Goal: Task Accomplishment & Management: Use online tool/utility

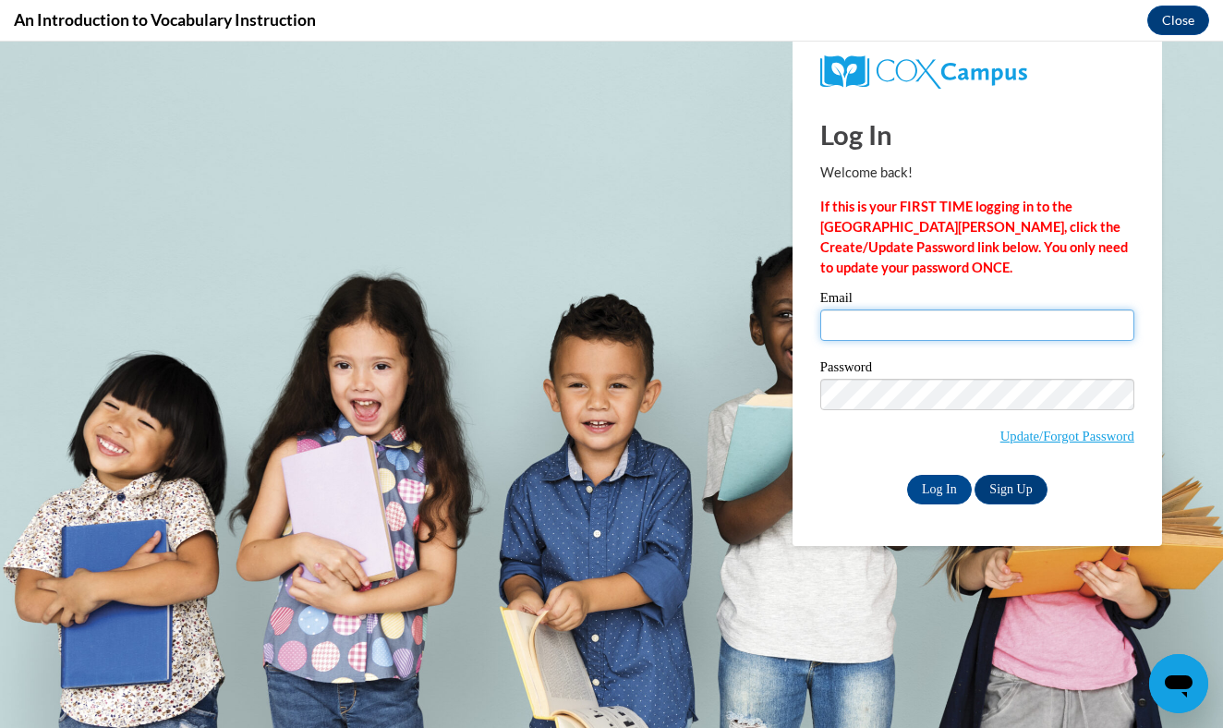
type input "[EMAIL_ADDRESS][DOMAIN_NAME]"
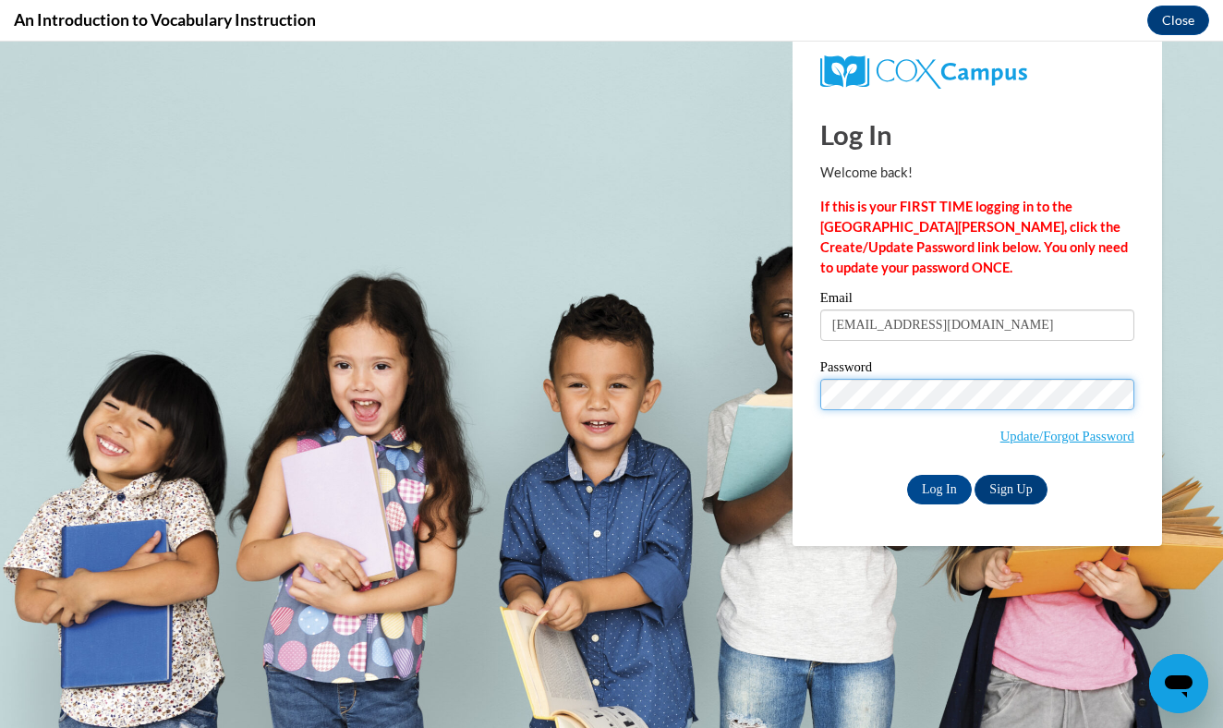
click at [937, 486] on input "Log In" at bounding box center [939, 490] width 65 height 30
